Goal: Transaction & Acquisition: Book appointment/travel/reservation

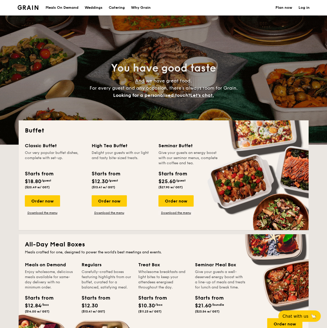
select select
click at [51, 202] on div "Order now" at bounding box center [42, 201] width 35 height 11
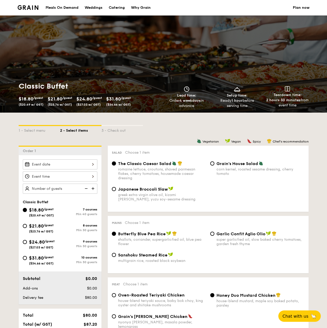
click at [61, 164] on div at bounding box center [60, 165] width 74 height 10
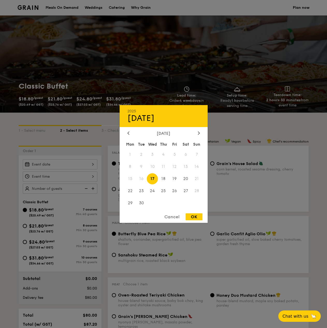
click at [172, 216] on div "Cancel" at bounding box center [171, 217] width 25 height 7
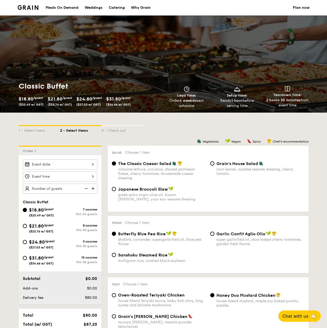
click at [70, 166] on div at bounding box center [60, 165] width 74 height 10
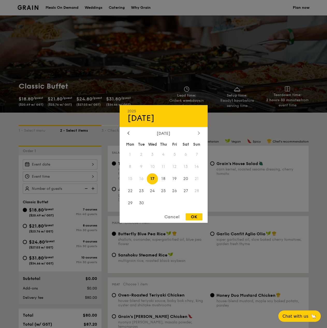
click at [197, 134] on div at bounding box center [198, 133] width 5 height 5
click at [153, 167] on span "8" at bounding box center [152, 166] width 11 height 11
click at [194, 219] on div "OK" at bounding box center [193, 217] width 17 height 7
type input "[DATE]"
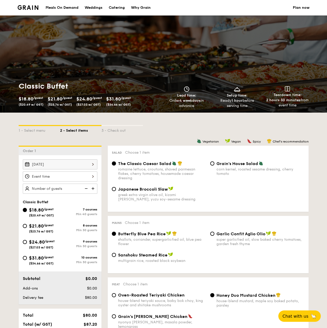
click at [83, 176] on div at bounding box center [60, 177] width 74 height 10
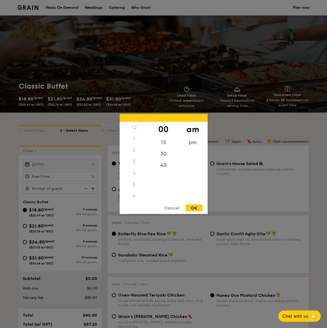
scroll to position [61, 0]
click at [196, 209] on div "OK" at bounding box center [193, 208] width 17 height 7
type input "11:00AM"
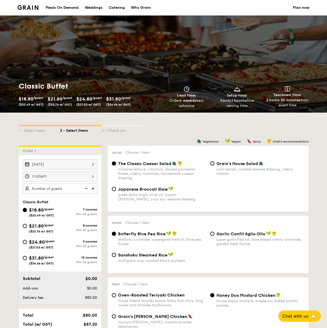
click at [94, 191] on img at bounding box center [93, 189] width 8 height 10
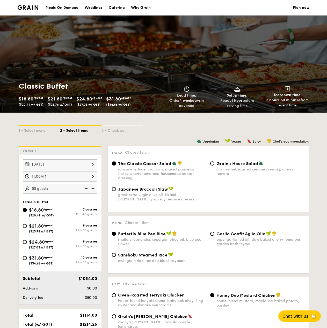
type input "60 guests"
